Goal: Task Accomplishment & Management: Manage account settings

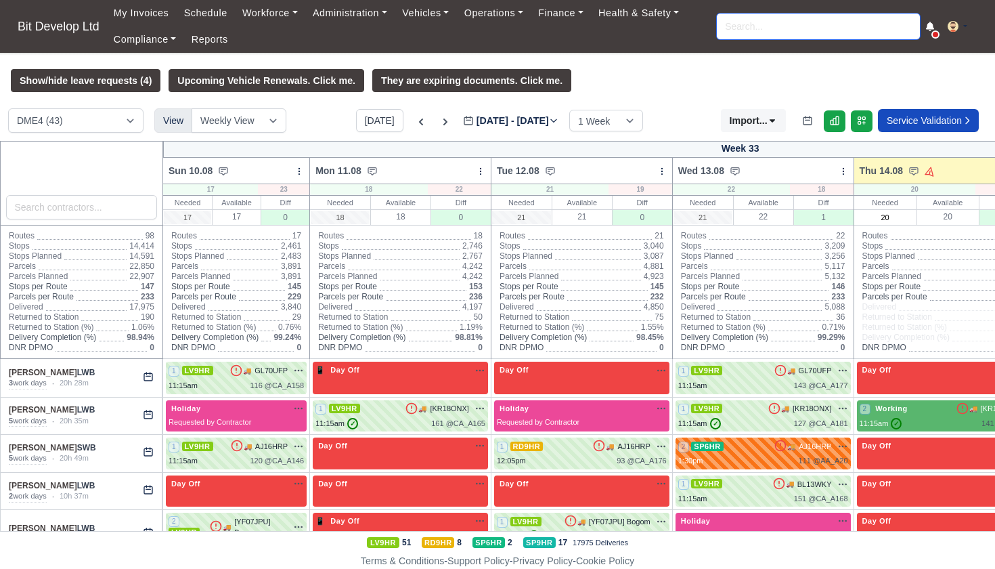
click at [771, 26] on input "search" at bounding box center [818, 27] width 203 height 26
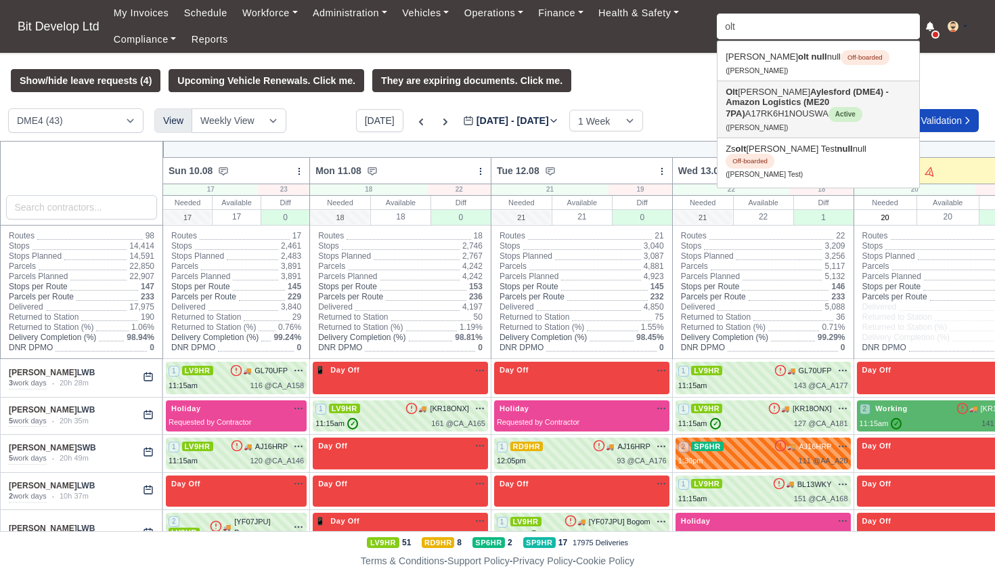
click at [777, 93] on strong "Aylesford (DME4) - Amazon Logistics (ME20 7PA)" at bounding box center [807, 103] width 163 height 32
type input "Oltjan Koni"
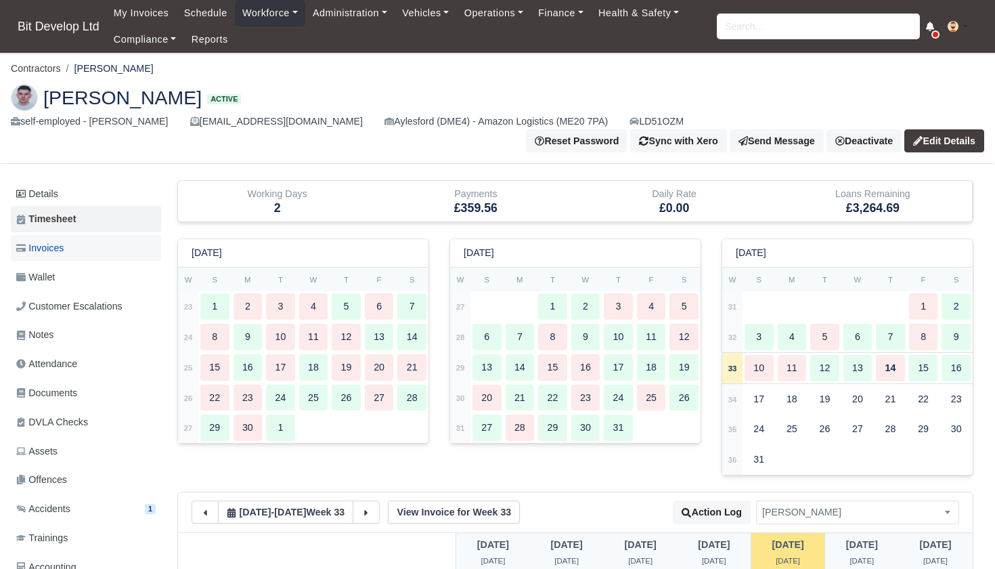
click at [43, 240] on span "Invoices" at bounding box center [39, 248] width 47 height 16
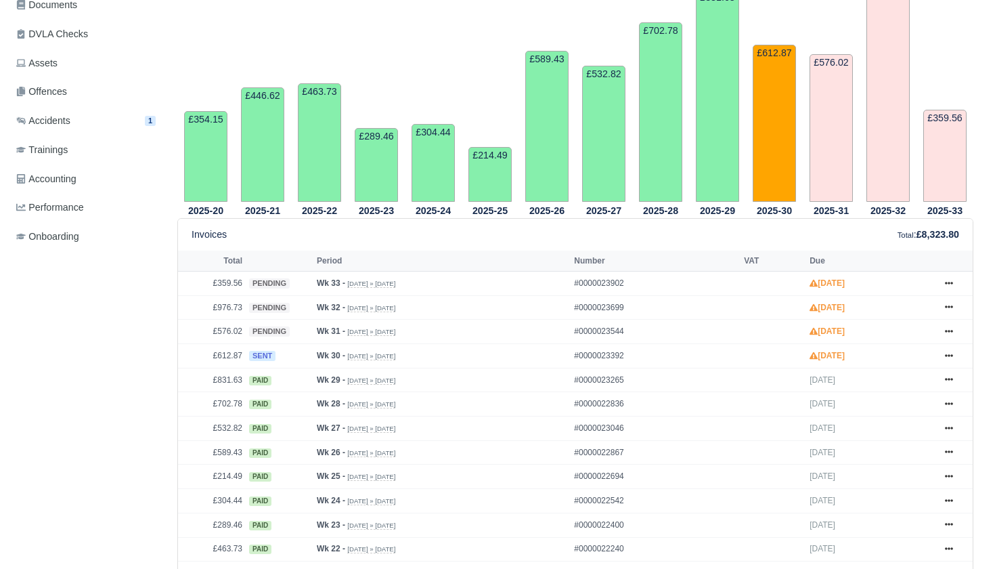
scroll to position [490, 0]
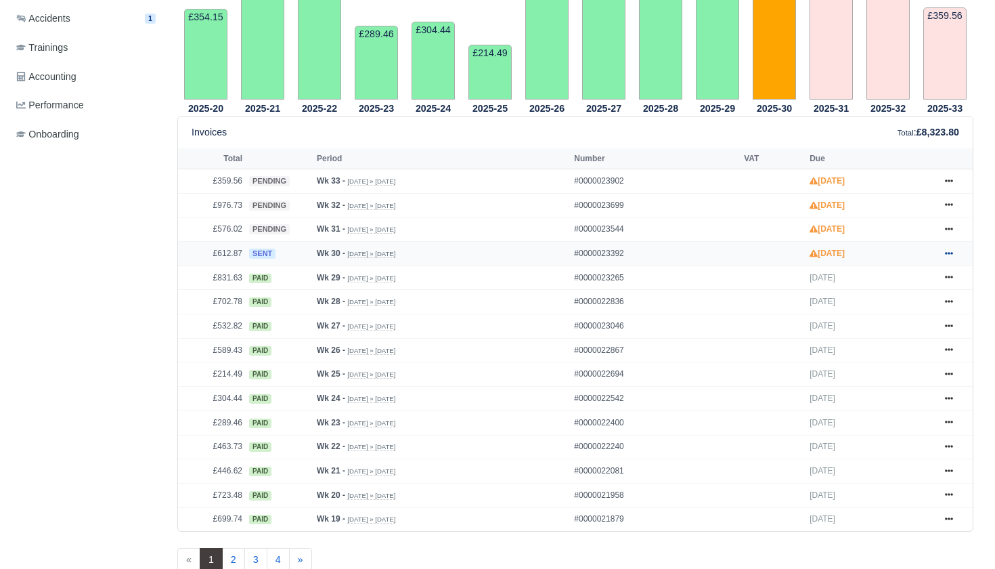
click at [948, 255] on icon at bounding box center [949, 253] width 8 height 8
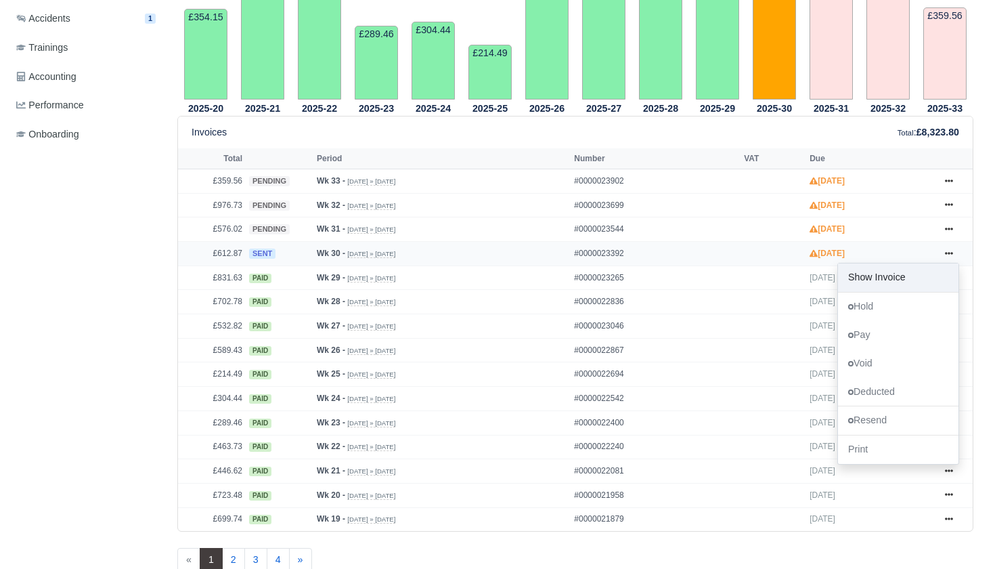
click at [901, 281] on link "Show Invoice" at bounding box center [898, 277] width 120 height 28
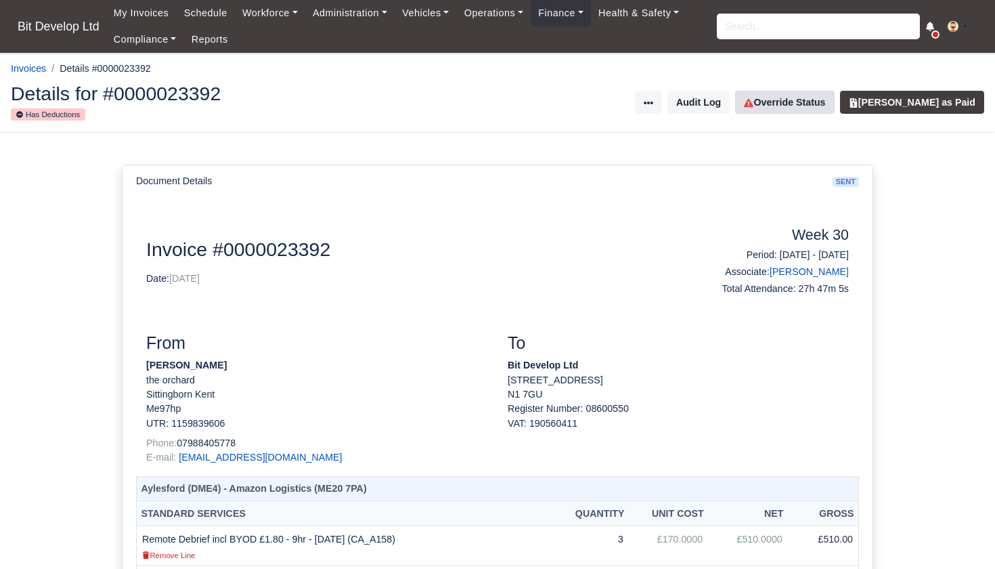
click at [798, 101] on link "Override Status" at bounding box center [784, 102] width 99 height 23
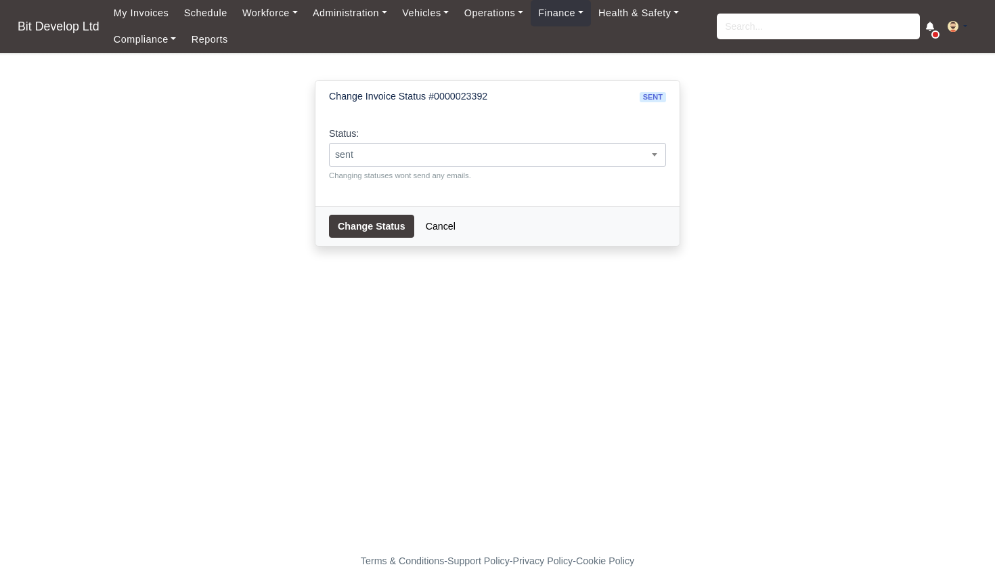
click at [401, 153] on span "sent" at bounding box center [498, 154] width 336 height 17
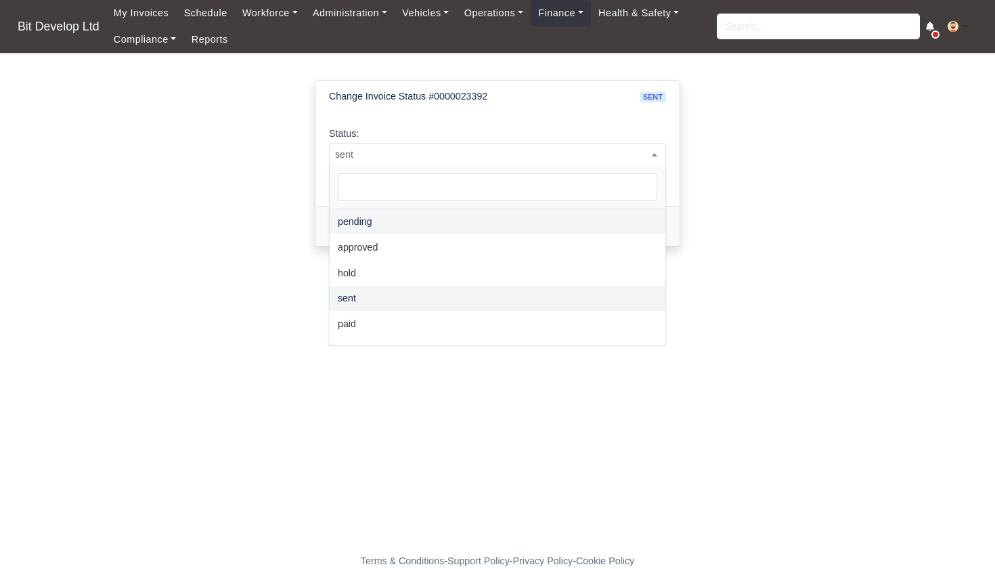
select select "pending"
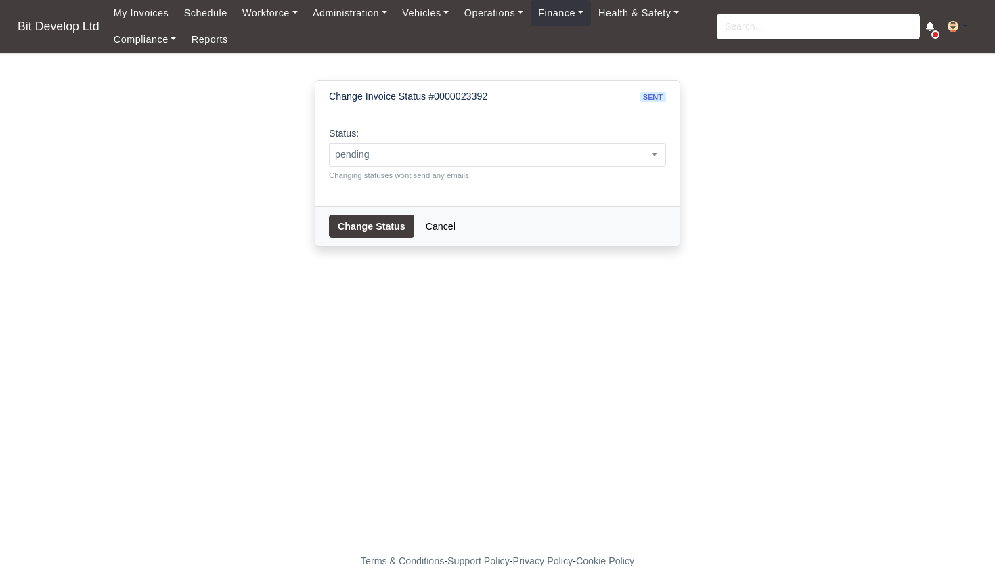
click at [370, 226] on button "Change Status" at bounding box center [371, 226] width 85 height 23
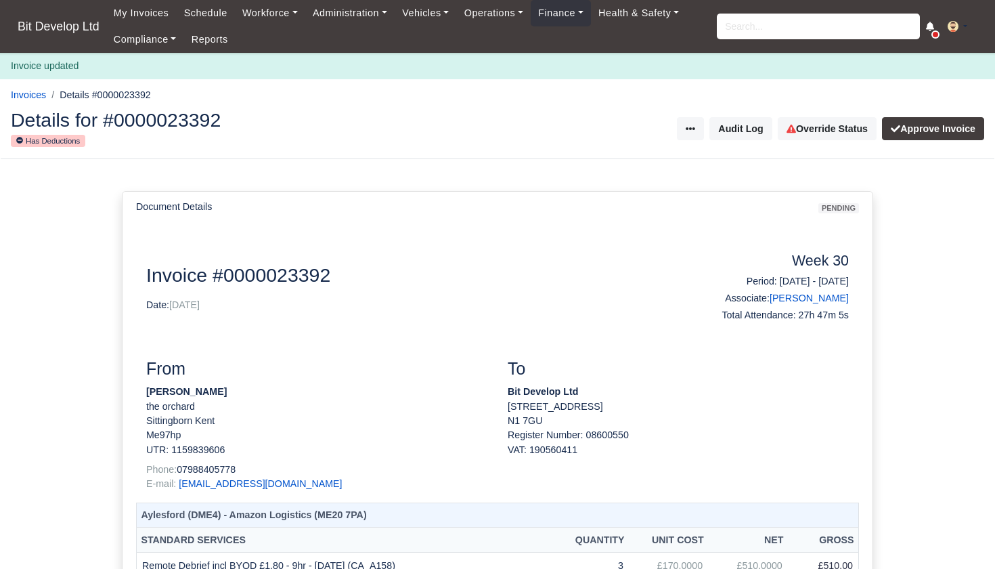
click at [768, 32] on input "search" at bounding box center [818, 27] width 203 height 26
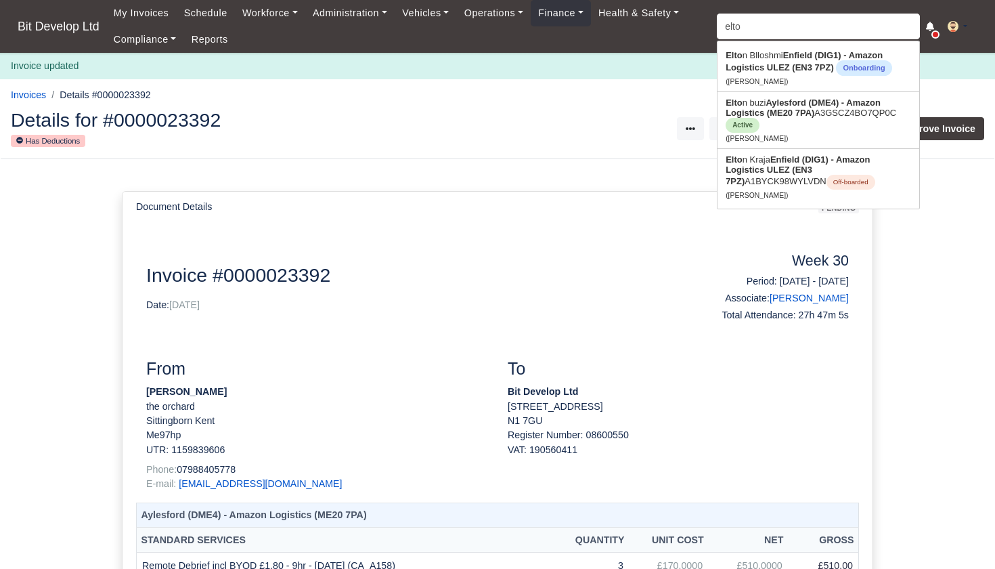
type input "[PERSON_NAME]"
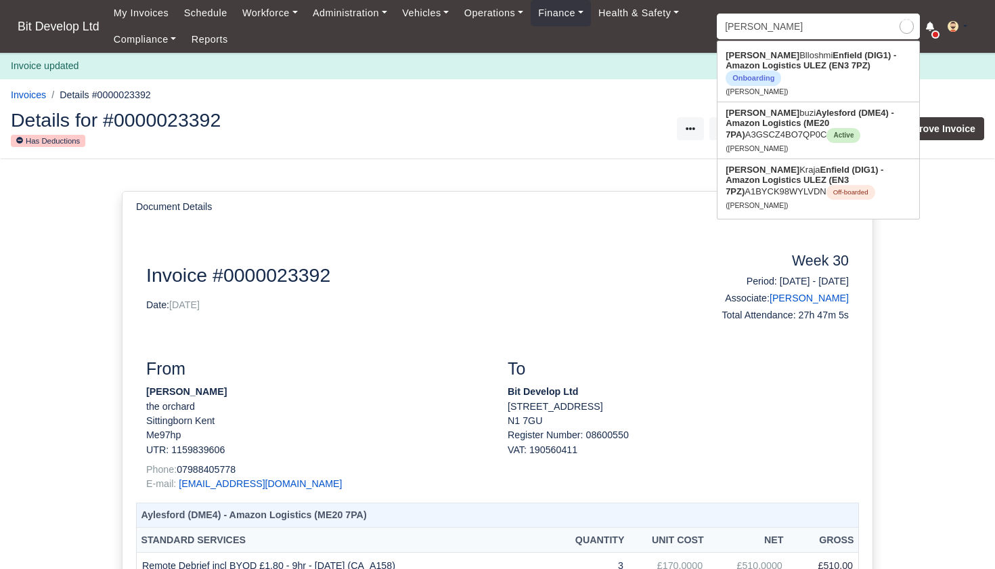
type input "[PERSON_NAME]"
click at [764, 112] on strong "Aylesford (DME4) - Amazon Logistics (ME20 7PA)" at bounding box center [810, 124] width 169 height 32
type input "[PERSON_NAME]"
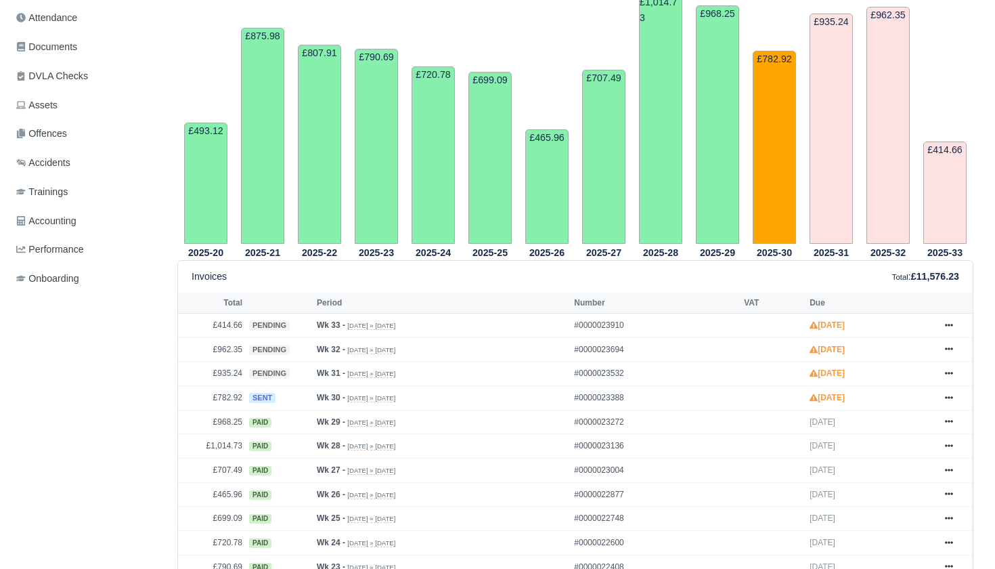
scroll to position [376, 0]
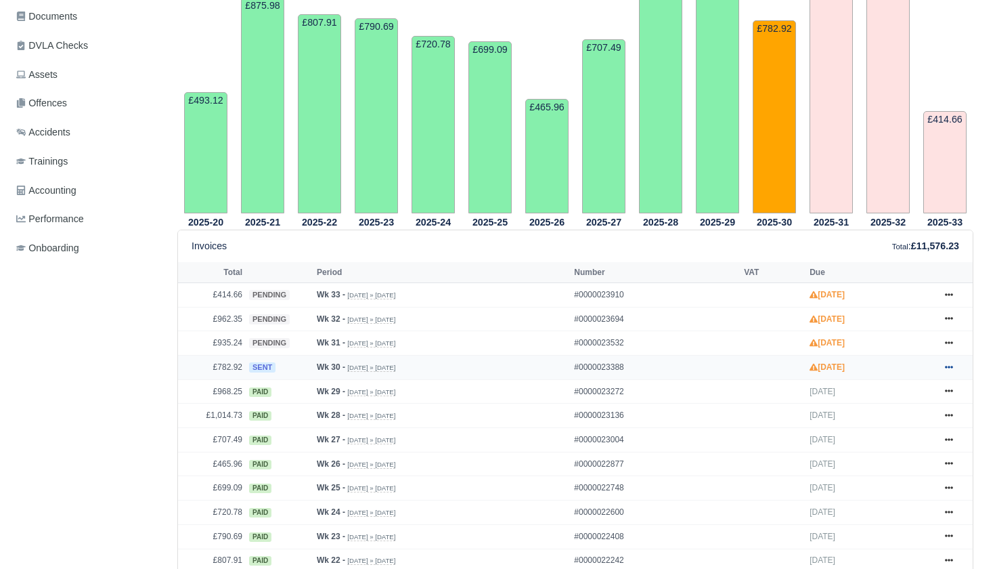
click at [950, 366] on icon at bounding box center [949, 367] width 8 height 8
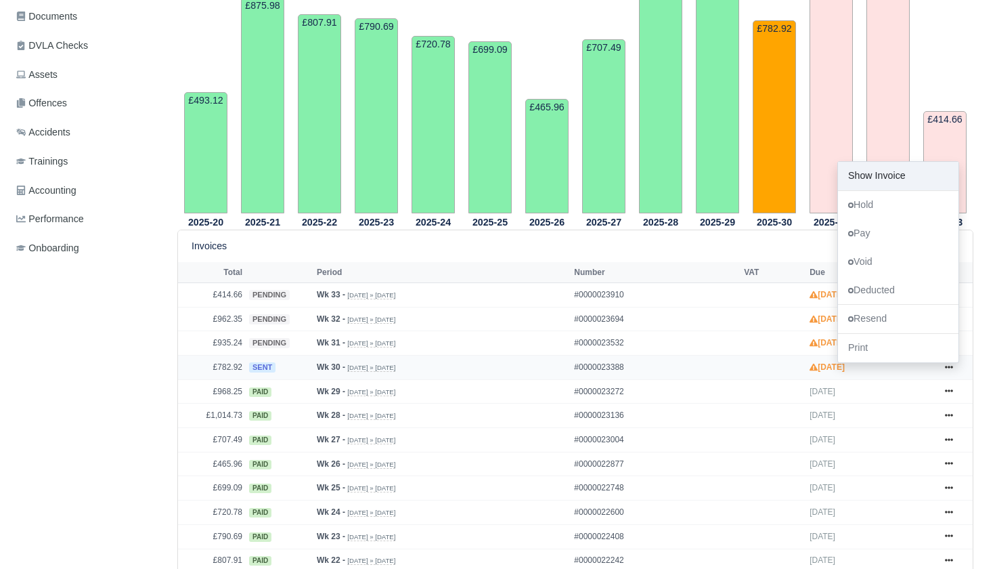
click at [900, 175] on link "Show Invoice" at bounding box center [898, 176] width 120 height 28
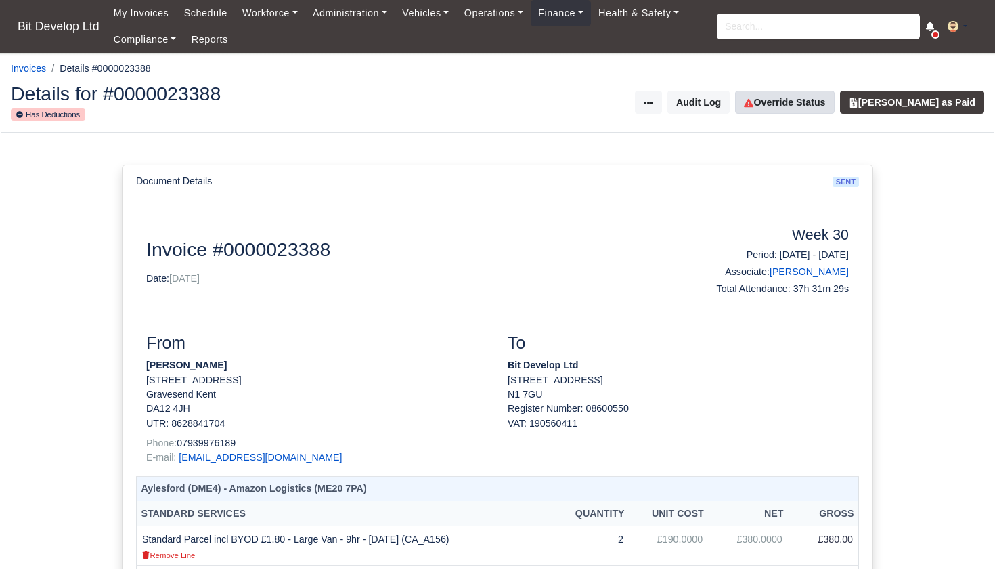
click at [799, 101] on link "Override Status" at bounding box center [784, 102] width 99 height 23
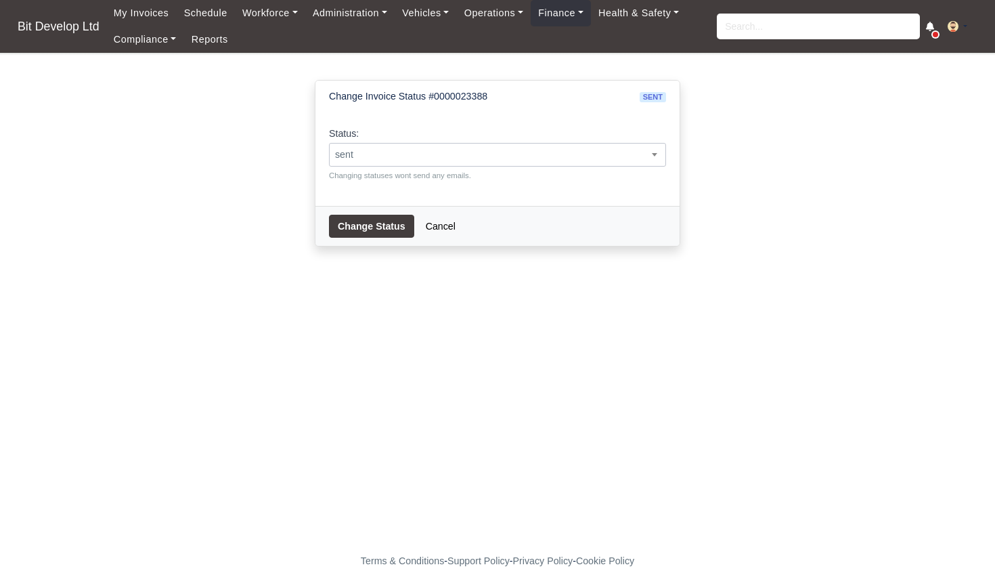
click at [366, 152] on span "sent" at bounding box center [498, 154] width 336 height 17
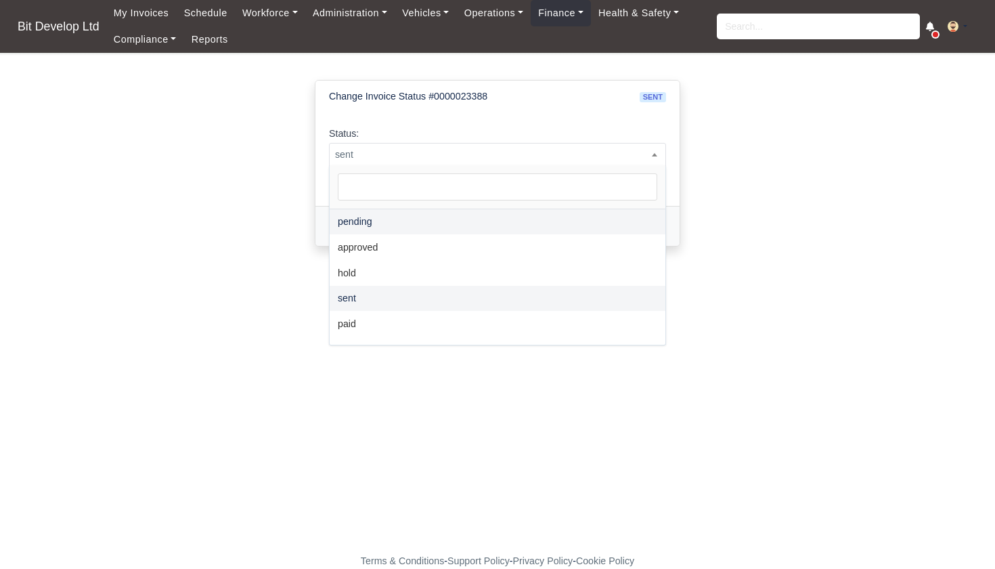
select select "pending"
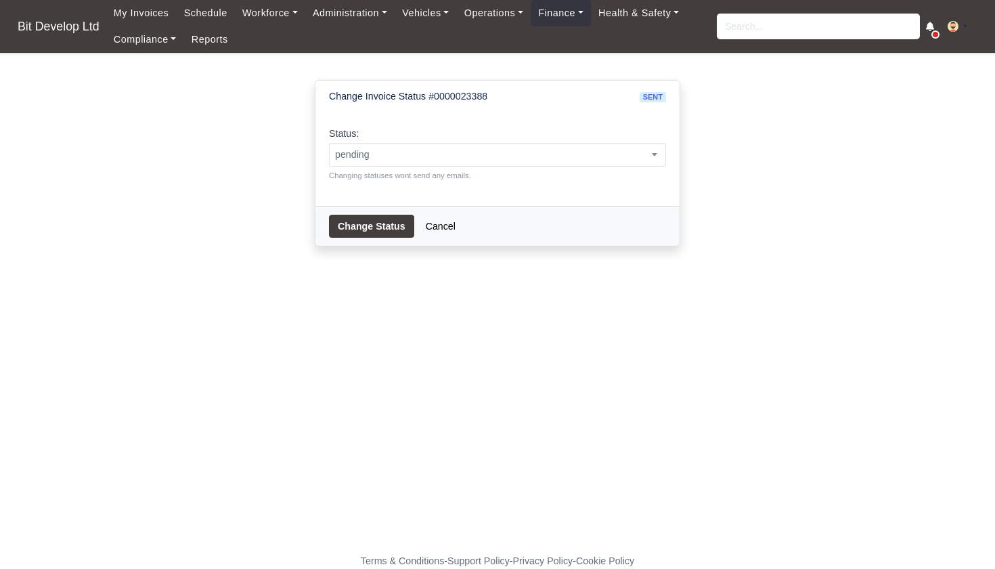
click at [371, 227] on button "Change Status" at bounding box center [371, 226] width 85 height 23
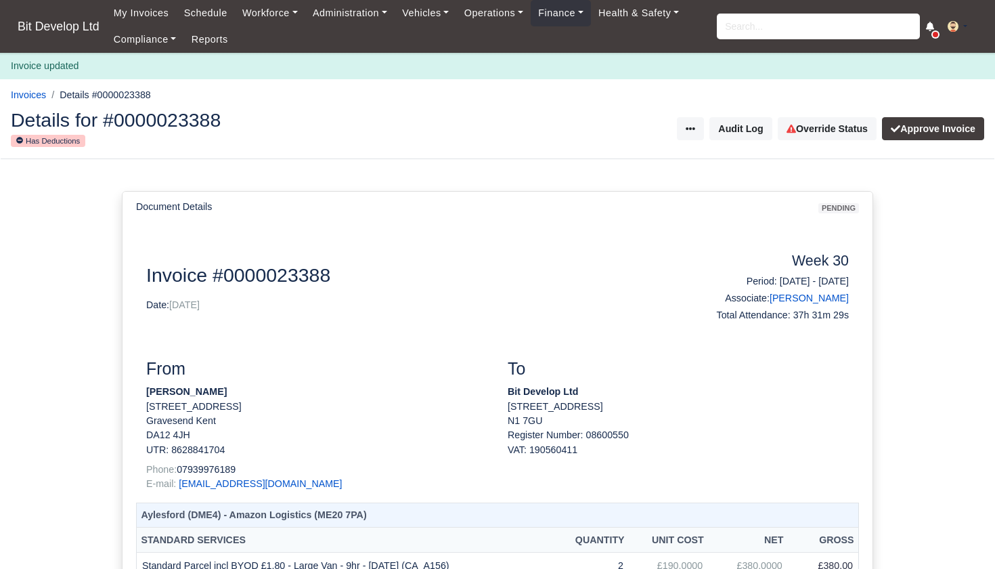
click at [775, 24] on input "search" at bounding box center [818, 27] width 203 height 26
type input "[PERSON_NAME]"
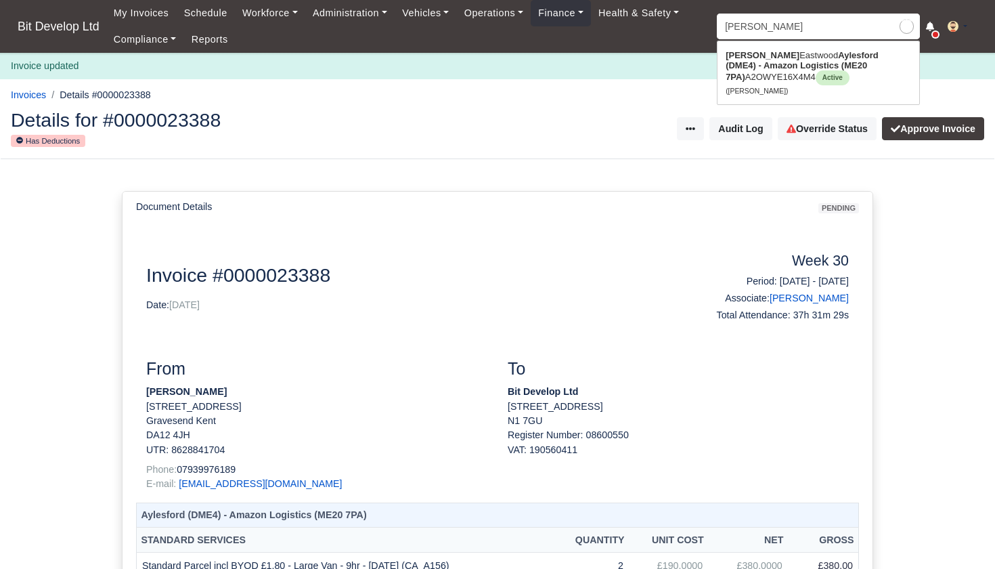
type input "[PERSON_NAME]"
drag, startPoint x: 775, startPoint y: 24, endPoint x: 785, endPoint y: 72, distance: 49.8
click at [785, 72] on link "[PERSON_NAME] Aylesford (DME4) - Amazon Logistics (ME20 7PA) A2OWYE16X4M4 Activ…" at bounding box center [818, 73] width 202 height 56
type input "[PERSON_NAME]"
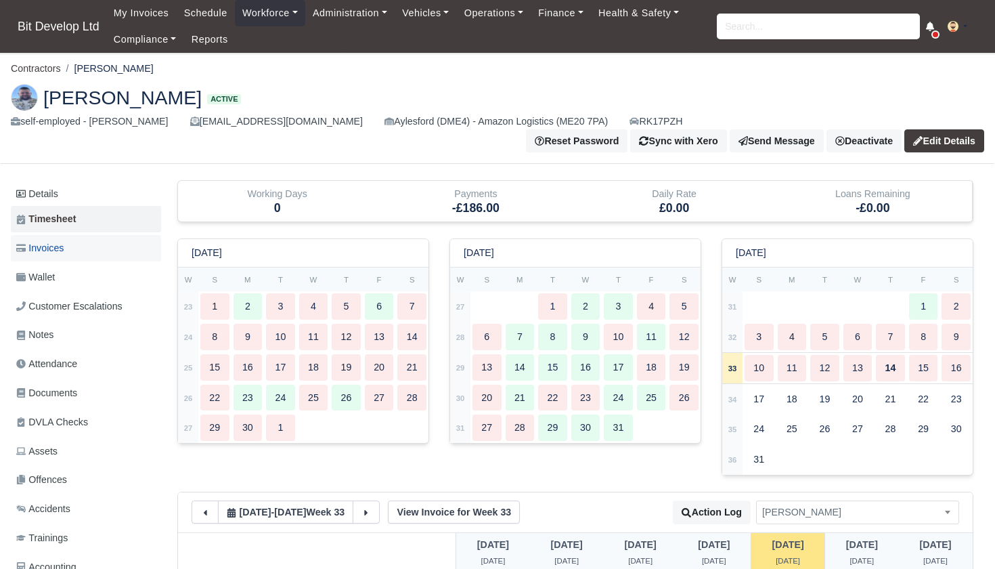
click at [68, 235] on link "Invoices" at bounding box center [86, 248] width 150 height 26
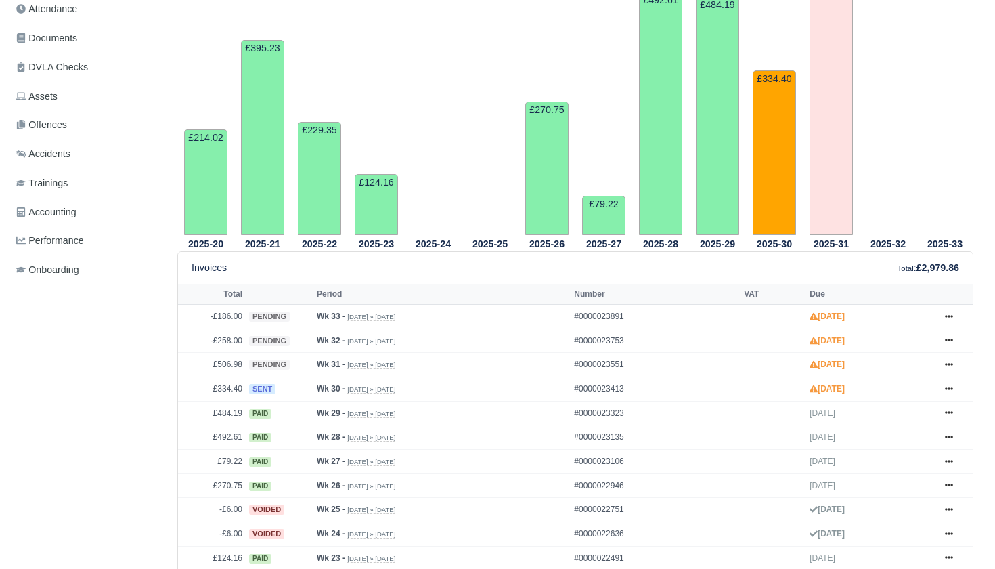
scroll to position [388, 0]
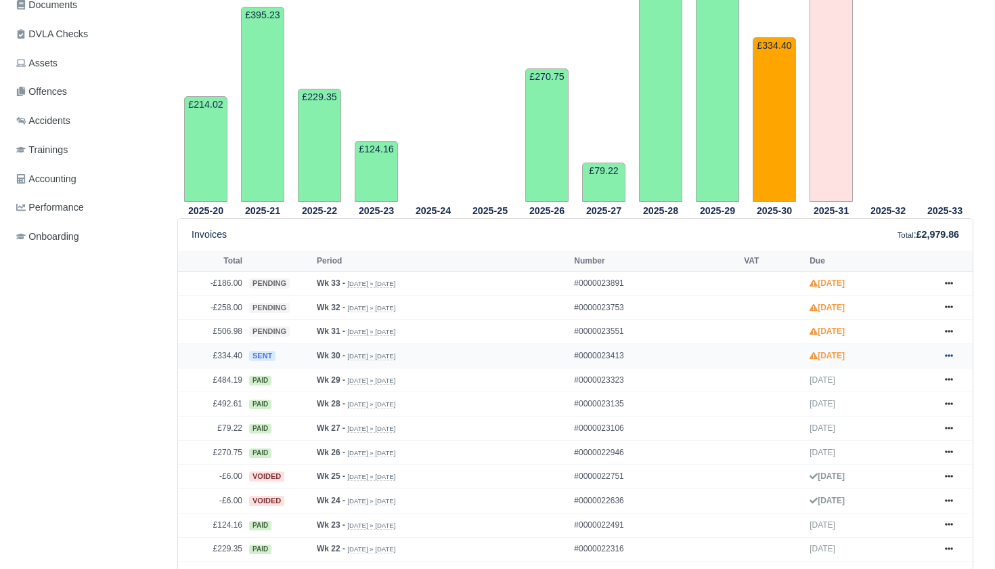
click at [949, 353] on icon at bounding box center [949, 355] width 8 height 8
click at [914, 370] on link "Show Invoice" at bounding box center [898, 379] width 120 height 28
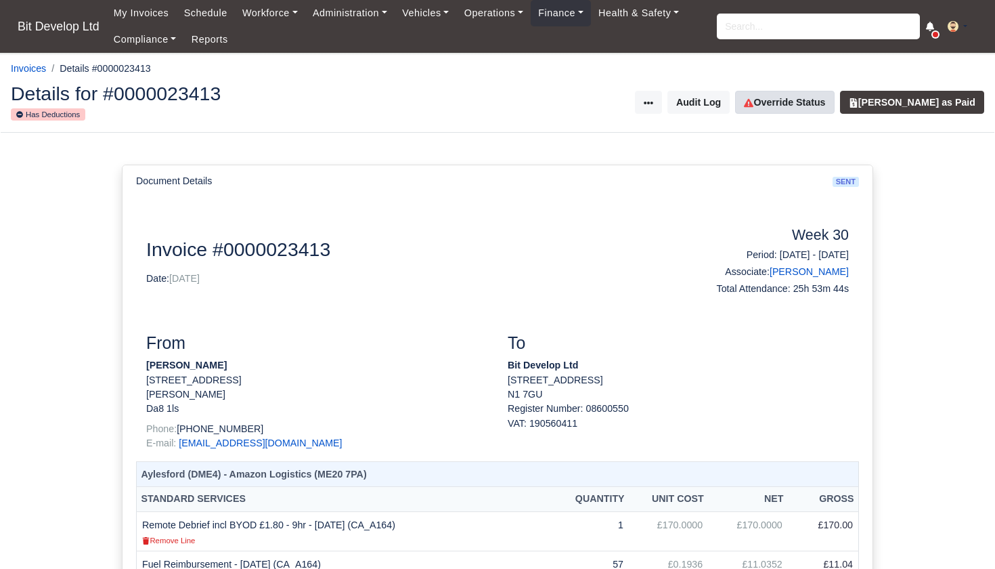
click at [786, 97] on link "Override Status" at bounding box center [784, 102] width 99 height 23
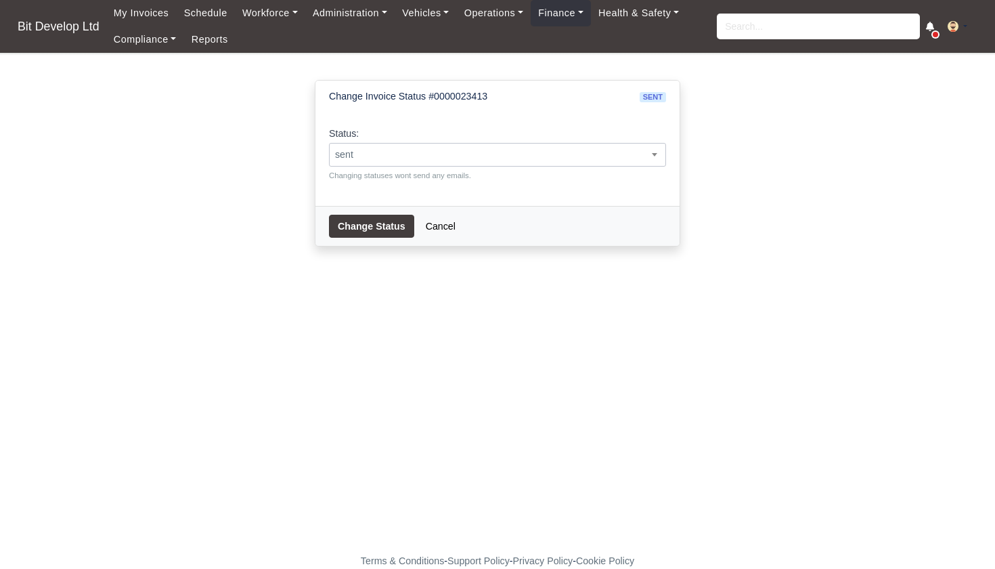
click at [409, 156] on span "sent" at bounding box center [498, 154] width 336 height 17
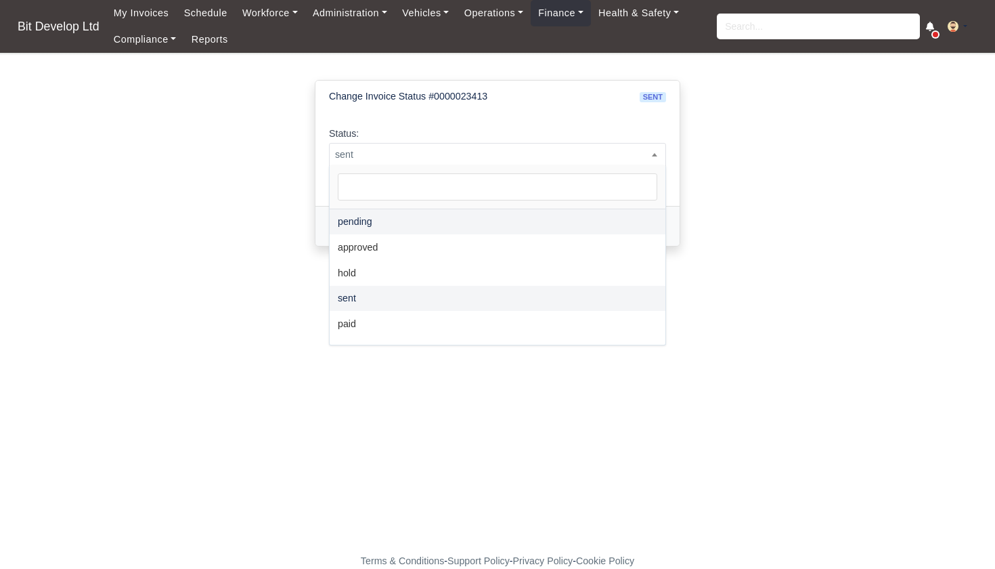
select select "pending"
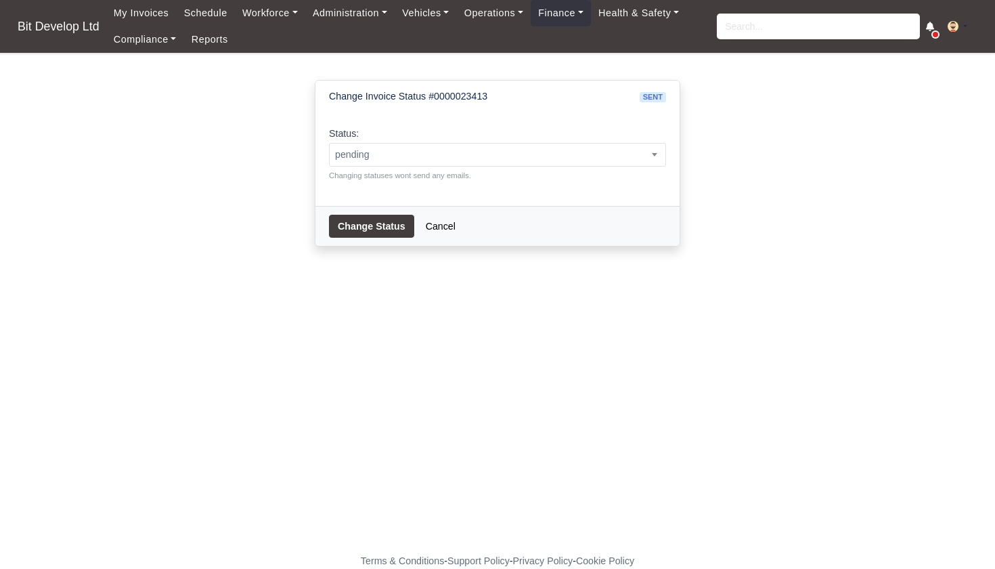
click at [378, 220] on button "Change Status" at bounding box center [371, 226] width 85 height 23
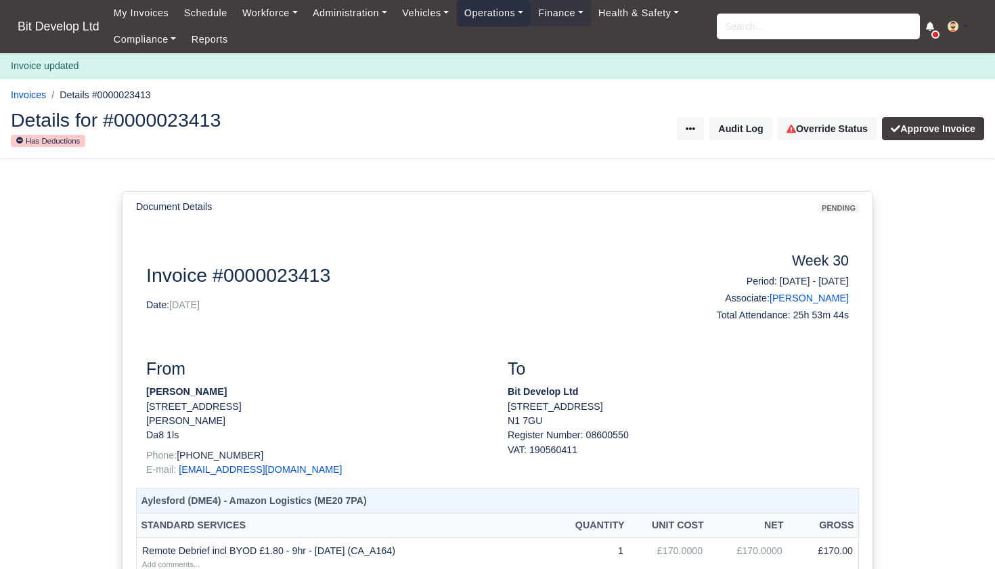
click at [502, 14] on link "Operations" at bounding box center [494, 13] width 74 height 26
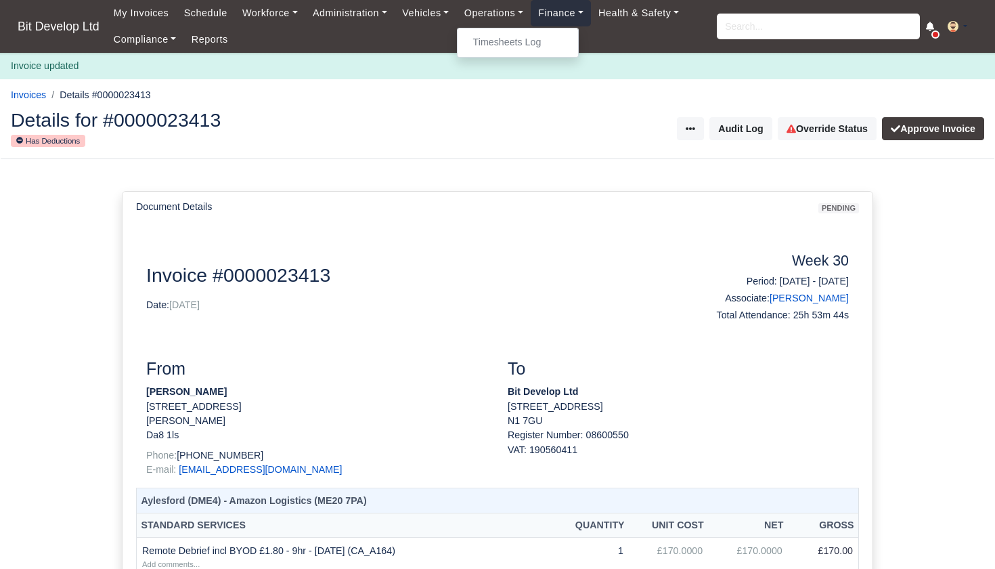
click at [577, 18] on link "Finance" at bounding box center [561, 13] width 60 height 26
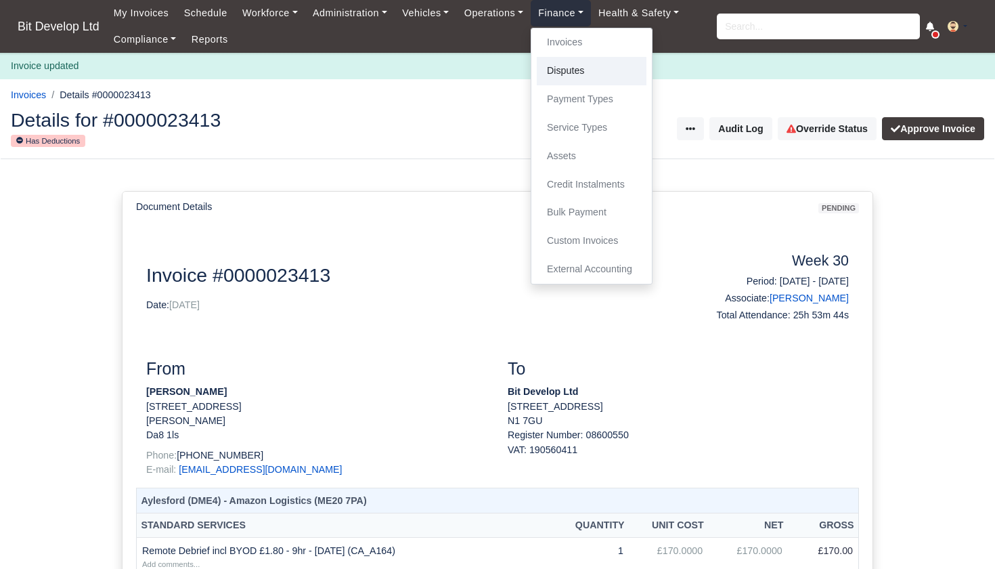
click at [578, 70] on link "Disputes" at bounding box center [592, 71] width 110 height 28
